Goal: Transaction & Acquisition: Purchase product/service

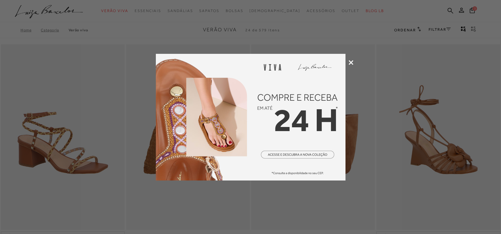
click at [350, 61] on icon at bounding box center [351, 62] width 5 height 5
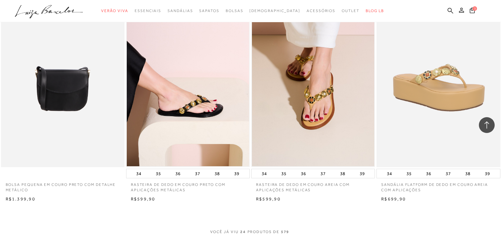
scroll to position [1328, 0]
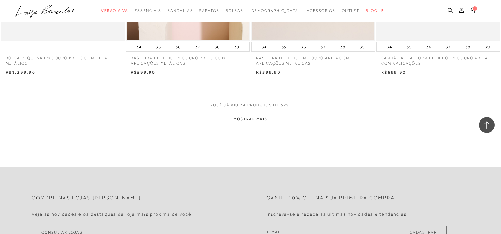
click at [252, 123] on button "MOSTRAR MAIS" at bounding box center [250, 119] width 53 height 12
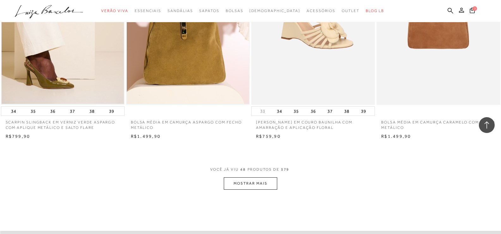
scroll to position [2719, 0]
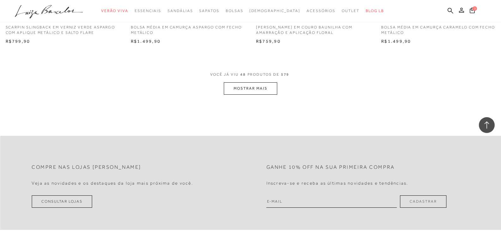
click at [268, 87] on button "MOSTRAR MAIS" at bounding box center [250, 88] width 53 height 12
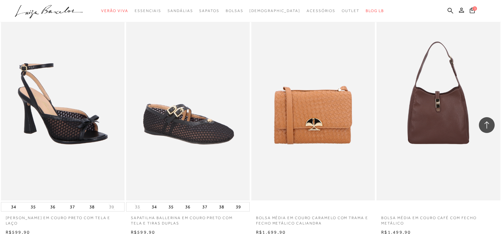
scroll to position [4015, 0]
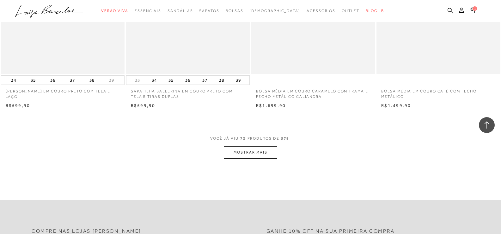
click at [253, 151] on button "MOSTRAR MAIS" at bounding box center [250, 152] width 53 height 12
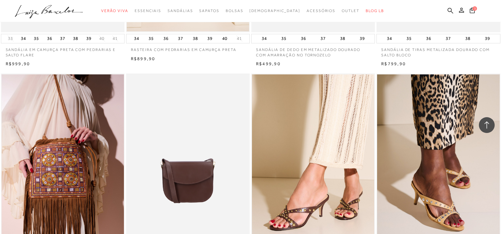
scroll to position [5343, 0]
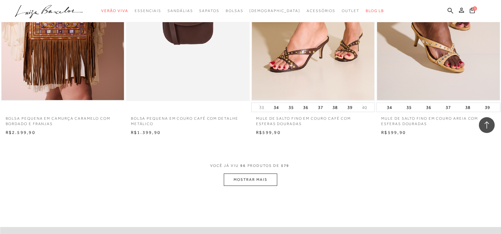
click at [257, 183] on button "MOSTRAR MAIS" at bounding box center [250, 179] width 53 height 12
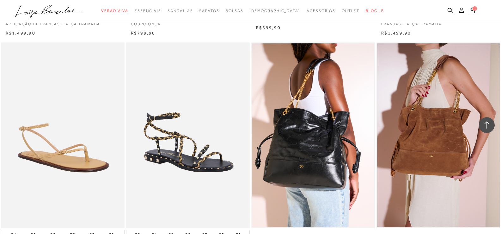
scroll to position [6797, 0]
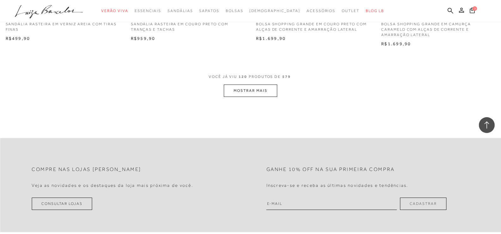
click at [254, 92] on button "MOSTRAR MAIS" at bounding box center [250, 90] width 53 height 12
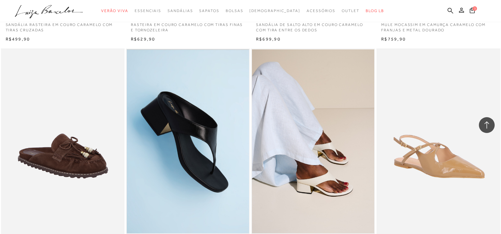
scroll to position [8093, 0]
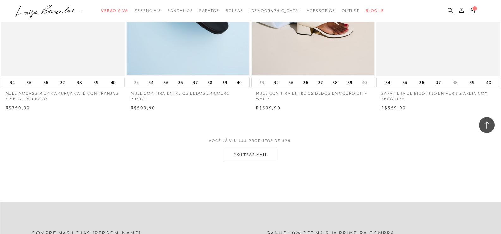
click at [267, 156] on button "MOSTRAR MAIS" at bounding box center [250, 154] width 53 height 12
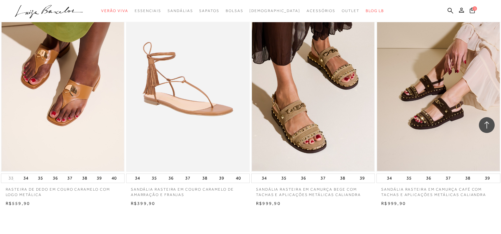
scroll to position [9547, 0]
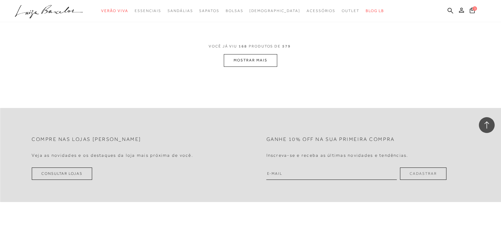
click at [252, 61] on button "MOSTRAR MAIS" at bounding box center [250, 60] width 53 height 12
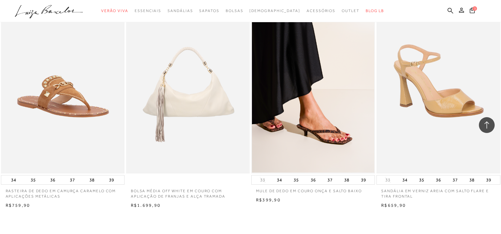
scroll to position [10844, 0]
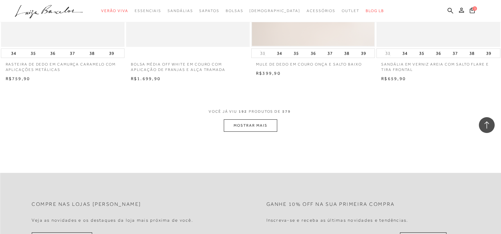
click at [258, 126] on button "MOSTRAR MAIS" at bounding box center [250, 125] width 53 height 12
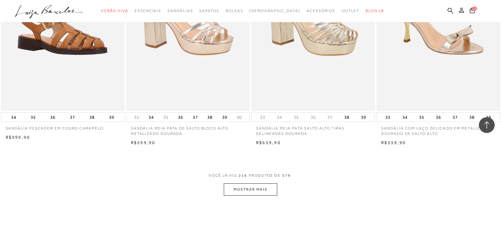
scroll to position [12108, 0]
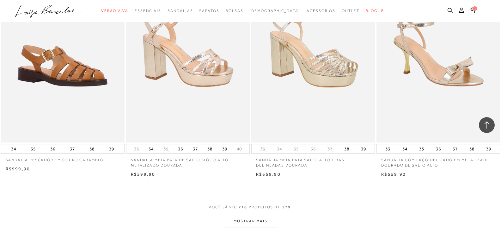
click at [266, 221] on button "MOSTRAR MAIS" at bounding box center [250, 221] width 53 height 12
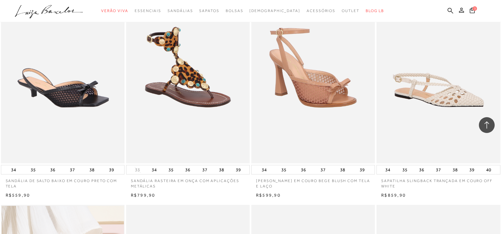
scroll to position [11824, 0]
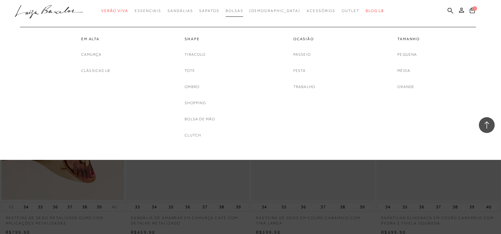
click at [243, 9] on span "Bolsas" at bounding box center [235, 11] width 18 height 4
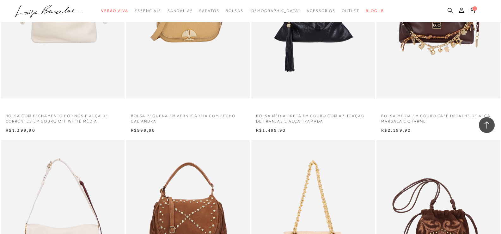
scroll to position [1233, 0]
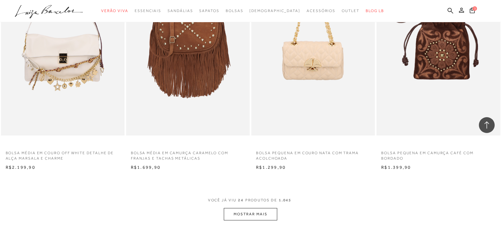
click at [249, 214] on button "MOSTRAR MAIS" at bounding box center [250, 214] width 53 height 12
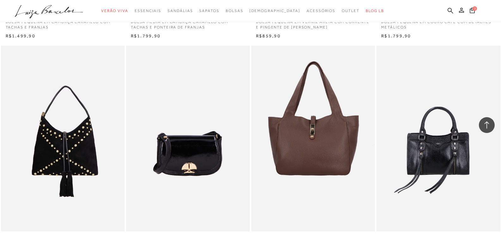
scroll to position [2624, 0]
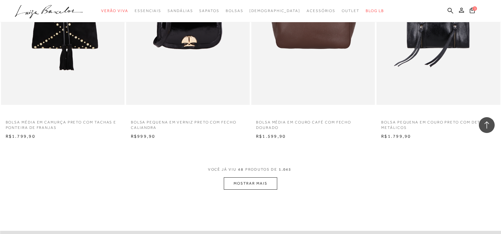
click at [272, 186] on button "MOSTRAR MAIS" at bounding box center [250, 183] width 53 height 12
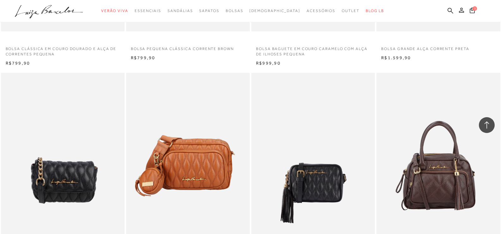
scroll to position [4015, 0]
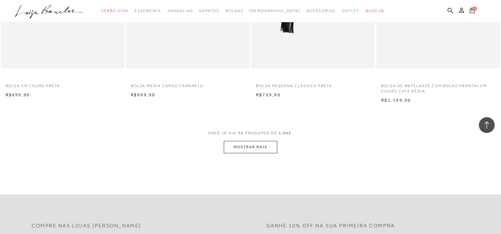
click at [245, 145] on button "MOSTRAR MAIS" at bounding box center [250, 147] width 53 height 12
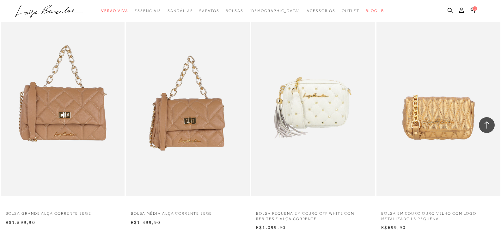
scroll to position [5406, 0]
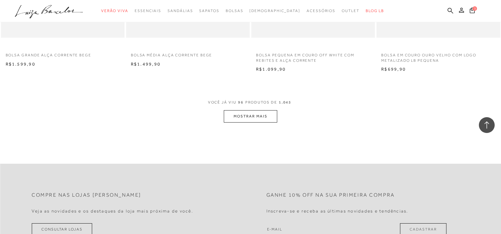
click at [246, 115] on button "MOSTRAR MAIS" at bounding box center [250, 116] width 53 height 12
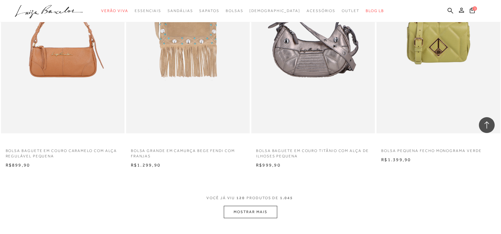
scroll to position [6734, 0]
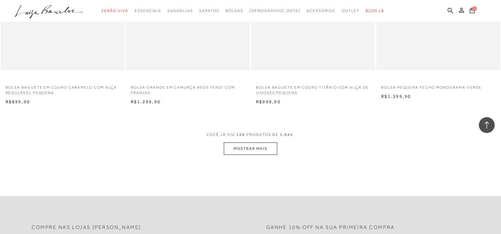
click at [251, 149] on button "MOSTRAR MAIS" at bounding box center [250, 148] width 53 height 12
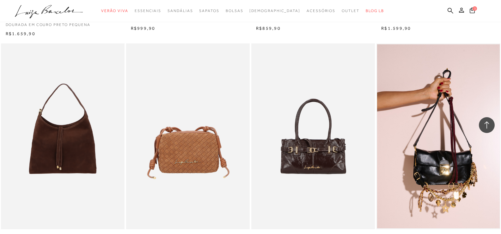
scroll to position [8156, 0]
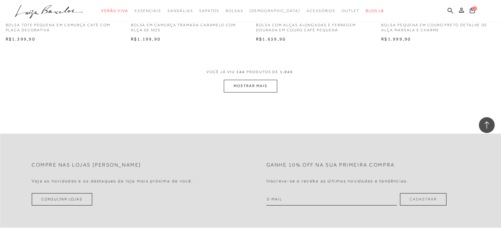
click at [268, 85] on button "MOSTRAR MAIS" at bounding box center [250, 86] width 53 height 12
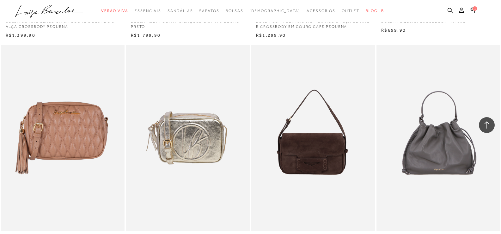
scroll to position [9516, 0]
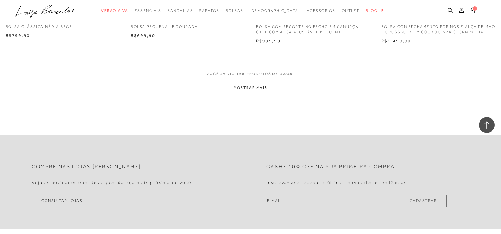
click at [260, 94] on button "MOSTRAR MAIS" at bounding box center [250, 88] width 53 height 12
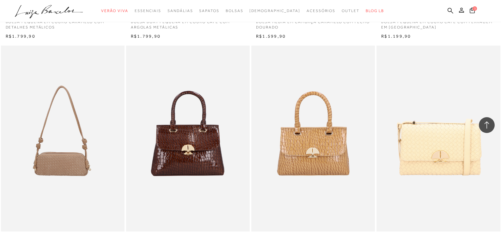
scroll to position [10780, 0]
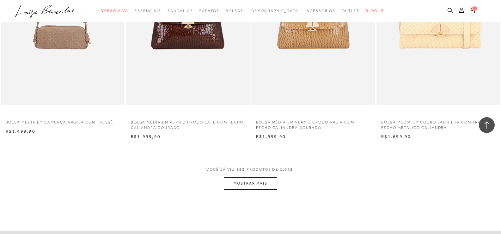
click at [261, 189] on button "MOSTRAR MAIS" at bounding box center [250, 183] width 53 height 12
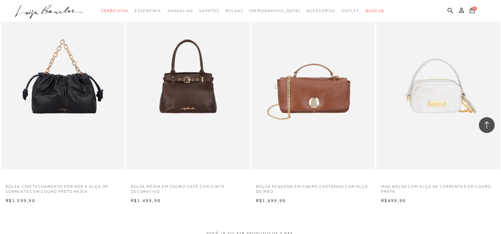
scroll to position [12266, 0]
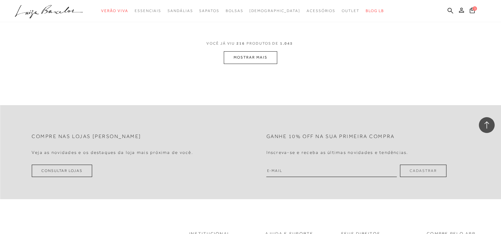
click at [273, 64] on button "MOSTRAR MAIS" at bounding box center [250, 57] width 53 height 12
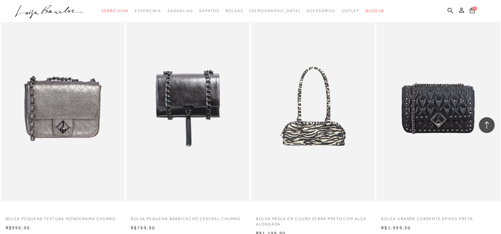
scroll to position [13562, 0]
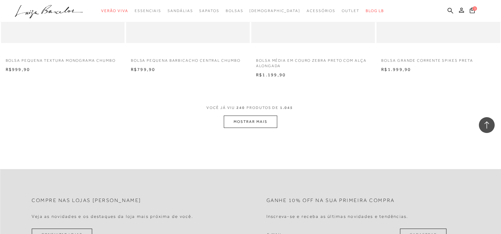
click at [258, 128] on button "MOSTRAR MAIS" at bounding box center [250, 121] width 53 height 12
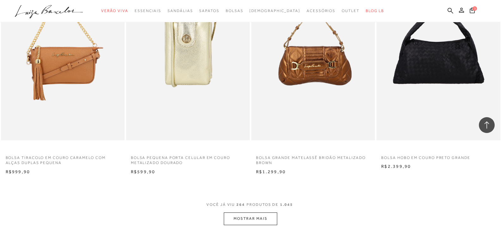
scroll to position [14953, 0]
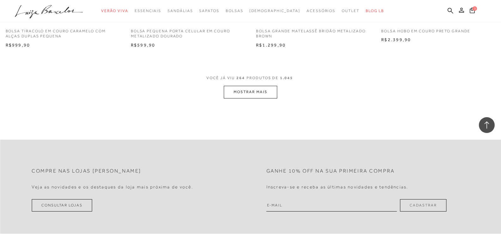
click at [249, 98] on button "MOSTRAR MAIS" at bounding box center [250, 92] width 53 height 12
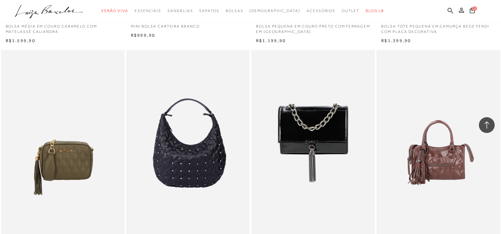
scroll to position [16250, 0]
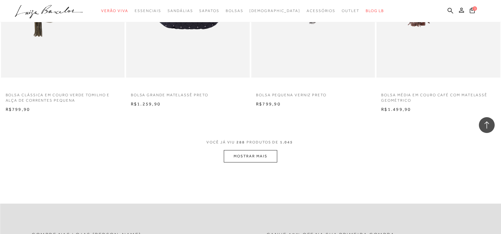
click at [258, 162] on button "MOSTRAR MAIS" at bounding box center [250, 156] width 53 height 12
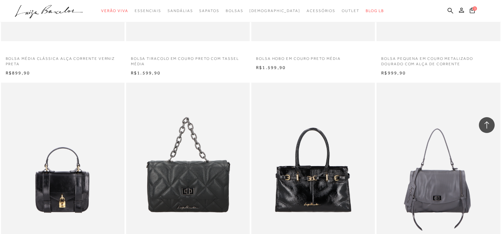
scroll to position [17483, 0]
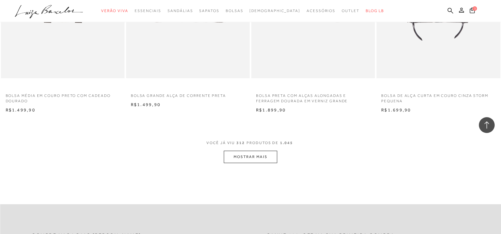
click at [261, 163] on button "MOSTRAR MAIS" at bounding box center [250, 156] width 53 height 12
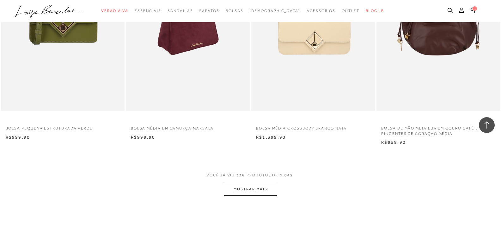
scroll to position [19095, 0]
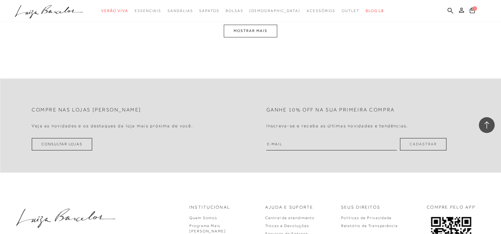
click at [246, 37] on button "MOSTRAR MAIS" at bounding box center [250, 31] width 53 height 12
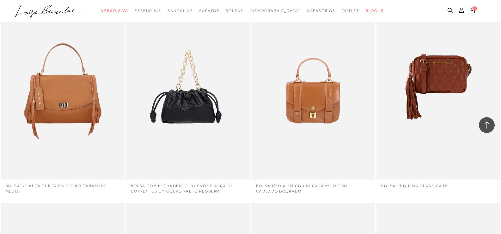
scroll to position [20455, 0]
